Goal: Task Accomplishment & Management: Use online tool/utility

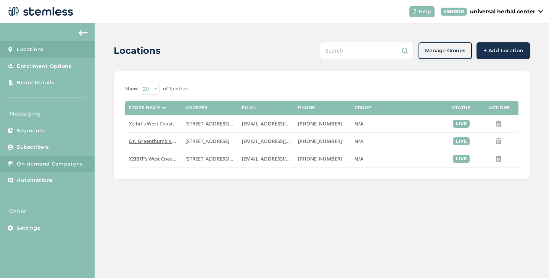
click at [28, 164] on span "On-demand Campaigns" at bounding box center [50, 164] width 66 height 8
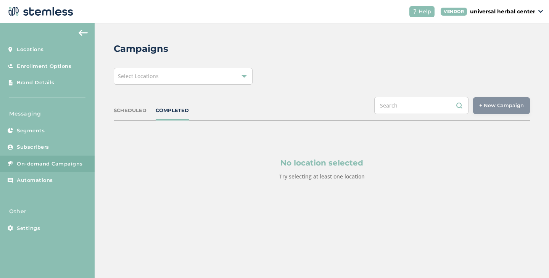
click at [163, 81] on div "Select Locations" at bounding box center [183, 76] width 139 height 17
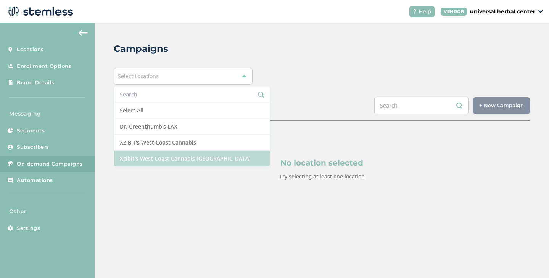
click at [151, 155] on li "Xzibit's West Coast Cannabis Chatsworth" at bounding box center [192, 159] width 156 height 16
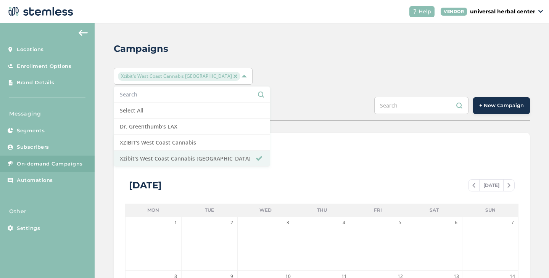
click at [490, 100] on button "+ New Campaign" at bounding box center [501, 105] width 57 height 17
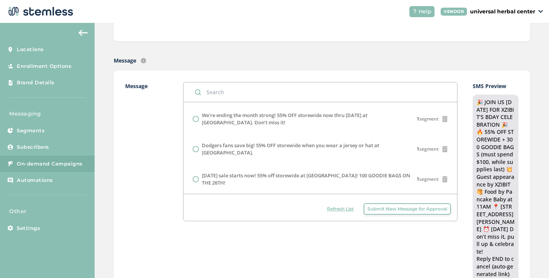
scroll to position [220, 0]
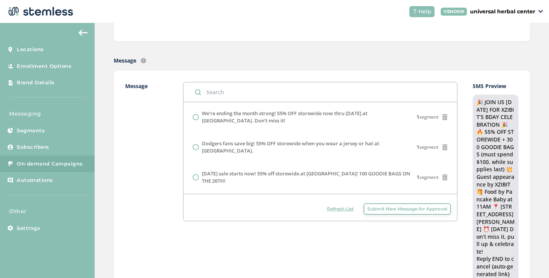
click at [384, 211] on span "Submit New Message for Approval" at bounding box center [407, 208] width 80 height 7
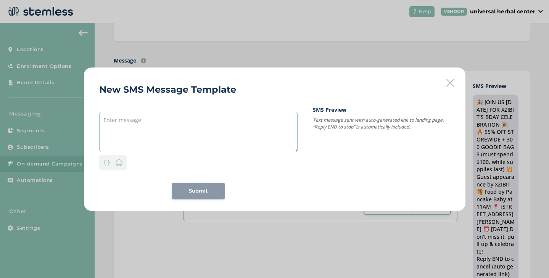
click at [209, 136] on textarea at bounding box center [198, 132] width 198 height 40
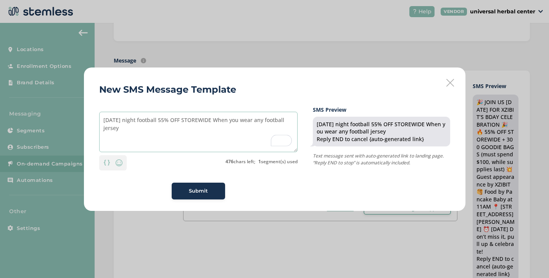
drag, startPoint x: 121, startPoint y: 128, endPoint x: 102, endPoint y: 118, distance: 21.5
click at [102, 118] on textarea "Monday night football 55% OFF STOREWIDE When you wear any football jersey" at bounding box center [198, 132] width 198 height 40
paste textarea "https://xzibitswcc.com/"
type textarea "https://xzibitswcc.com/"
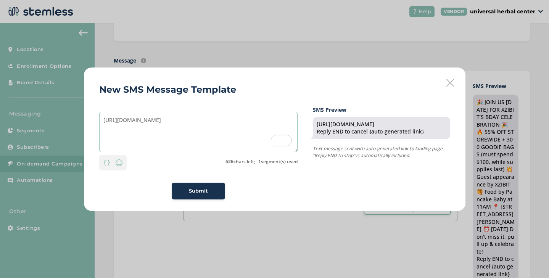
click at [156, 128] on textarea "https://xzibitswcc.com/" at bounding box center [198, 132] width 198 height 40
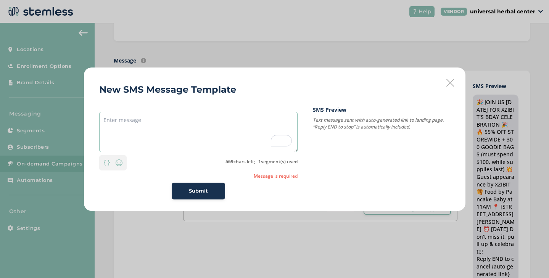
click at [138, 125] on textarea "To enrich screen reader interactions, please activate Accessibility in Grammarl…" at bounding box center [198, 132] width 198 height 40
paste textarea "🏈 XWCC Chatsworth — Monday Night Football Special! 🏈 Wear ANY football jersey a…"
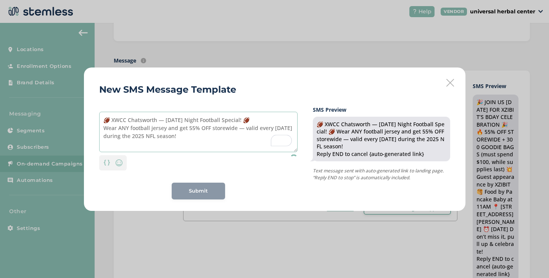
click at [167, 121] on textarea "🏈 XWCC Chatsworth — Monday Night Football Special! 🏈 Wear ANY football jersey a…" at bounding box center [198, 132] width 198 height 40
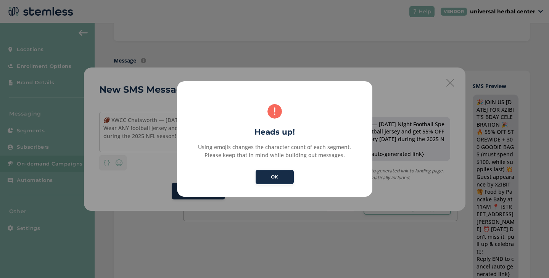
click at [274, 181] on button "OK" at bounding box center [274, 177] width 38 height 14
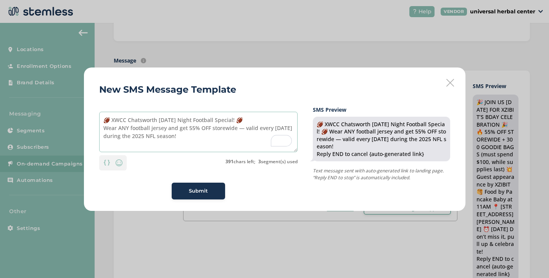
click at [235, 120] on textarea "🏈 XWCC Chatsworth Monday Night Football Special! 🏈 Wear ANY football jersey and…" at bounding box center [198, 132] width 198 height 40
click at [236, 122] on textarea "🏈 XWCC Chatsworth Monday Night Football Special! 🏈 Wear ANY football jersey and…" at bounding box center [198, 132] width 198 height 40
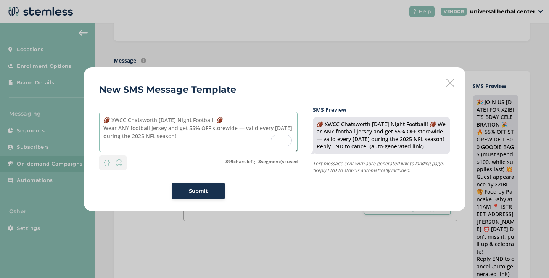
click at [244, 130] on textarea "🏈 XWCC Chatsworth Monday Night Football! 🏈 Wear ANY football jersey and get 55%…" at bounding box center [198, 132] width 198 height 40
click at [204, 138] on textarea "🏈 XWCC Chatsworth Monday Night Football! 🏈 Wear ANY football jersey and get 55%…" at bounding box center [198, 132] width 198 height 40
type textarea "🏈 XWCC Chatsworth [DATE] Night Football! 🏈 Wear ANY football jersey and get 55%…"
click at [197, 192] on span "Submit" at bounding box center [198, 191] width 19 height 8
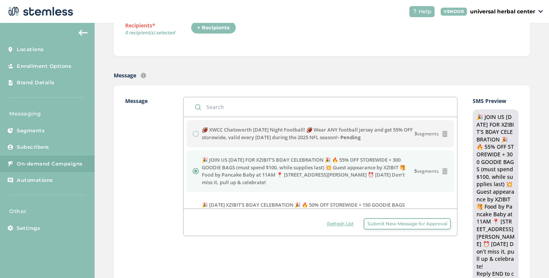
scroll to position [133, 0]
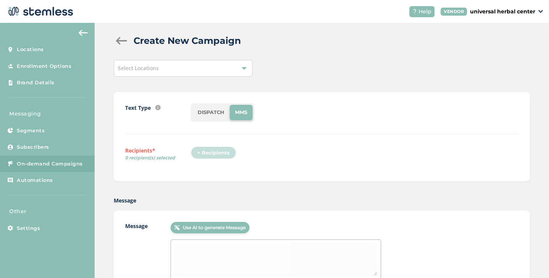
scroll to position [1, 0]
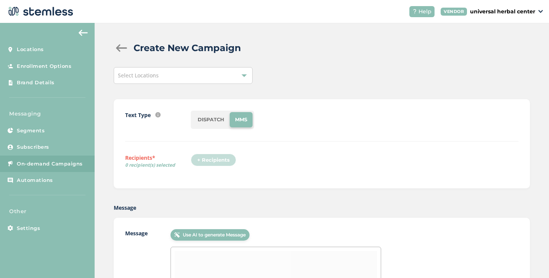
click at [216, 116] on li "DISPATCH" at bounding box center [210, 119] width 37 height 15
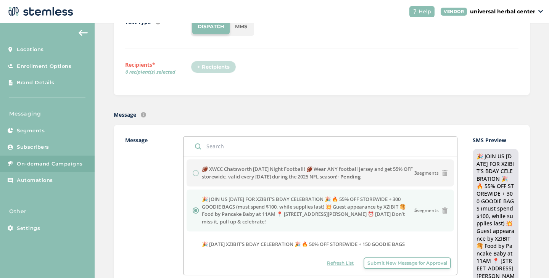
scroll to position [93, 0]
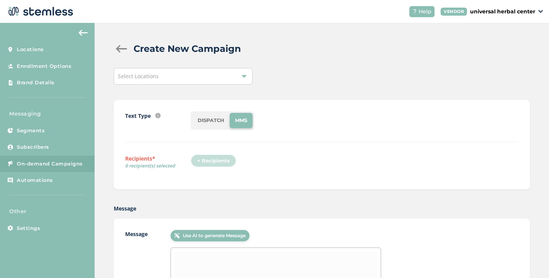
click at [210, 122] on li "DISPATCH" at bounding box center [210, 120] width 37 height 15
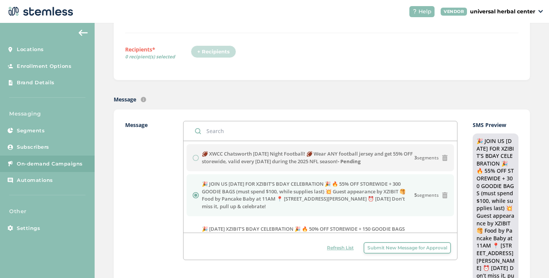
scroll to position [111, 0]
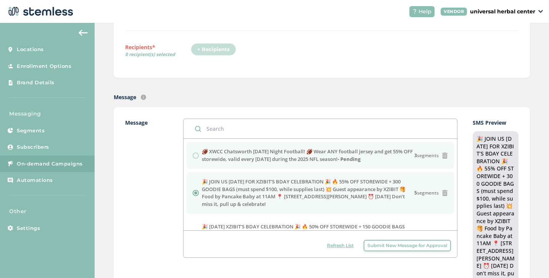
click at [360, 158] on strong "- Pending" at bounding box center [348, 159] width 23 height 7
click at [208, 155] on label "🏈 XWCC Chatsworth Monday Night Football! 🏈 Wear ANY football jersey and get 55%…" at bounding box center [308, 155] width 212 height 15
click at [191, 154] on li "🏈 XWCC Chatsworth Monday Night Football! 🏈 Wear ANY football jersey and get 55%…" at bounding box center [319, 155] width 267 height 27
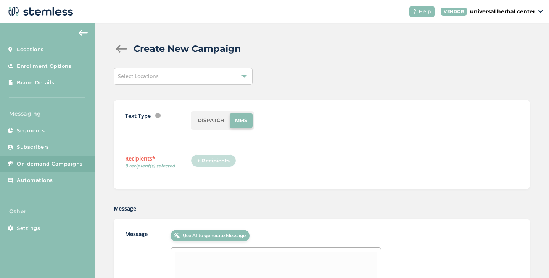
click at [197, 76] on div "Select Locations" at bounding box center [183, 76] width 139 height 17
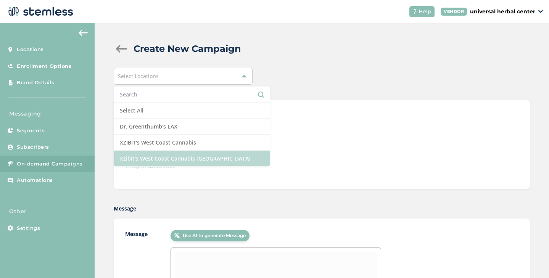
click at [187, 162] on li "Xzibit's West Coast Cannabis [GEOGRAPHIC_DATA]" at bounding box center [192, 159] width 156 height 16
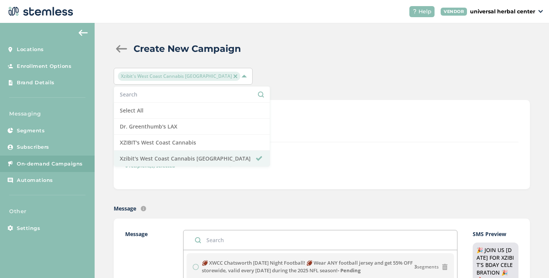
click at [334, 153] on div "Text Type SMS : A cost effective way to reach your customers. Send a intro text…" at bounding box center [321, 144] width 393 height 66
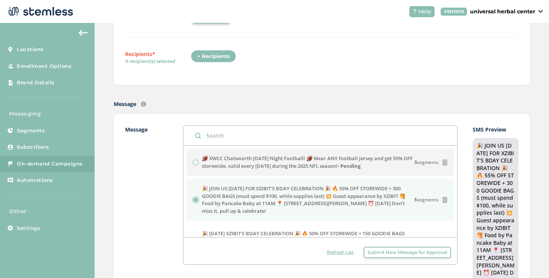
scroll to position [104, 0]
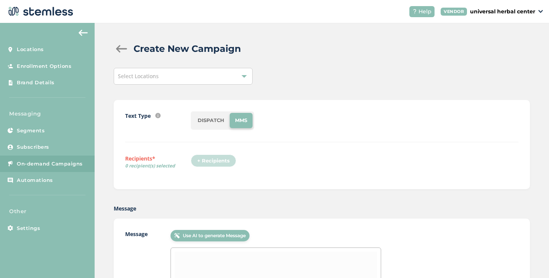
click at [214, 120] on li "DISPATCH" at bounding box center [210, 120] width 37 height 15
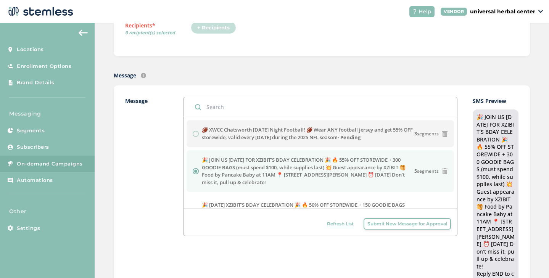
scroll to position [131, 0]
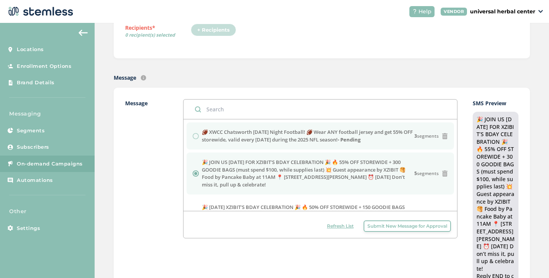
click at [360, 140] on strong "- Pending" at bounding box center [348, 139] width 23 height 7
